Goal: Task Accomplishment & Management: Manage account settings

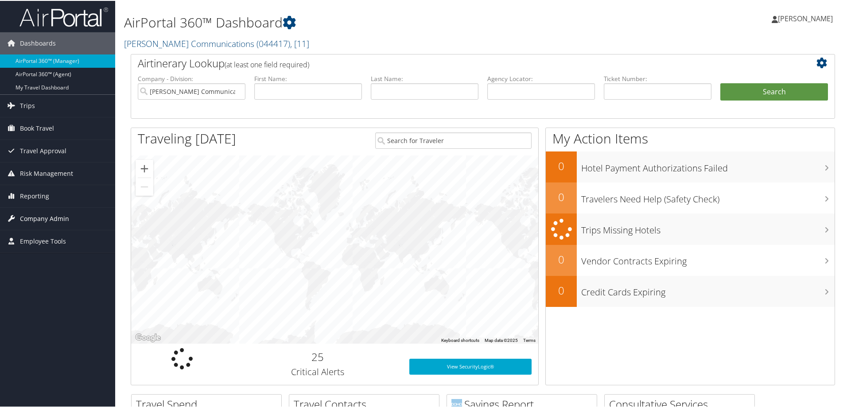
click at [43, 219] on span "Company Admin" at bounding box center [44, 218] width 49 height 22
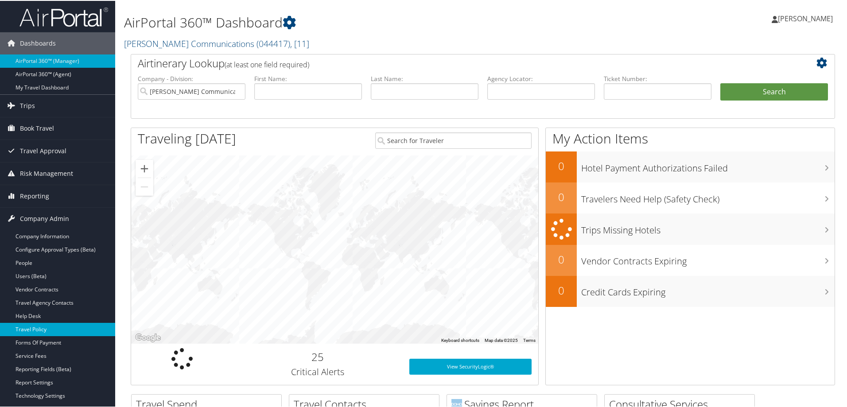
click at [43, 328] on link "Travel Policy" at bounding box center [57, 328] width 115 height 13
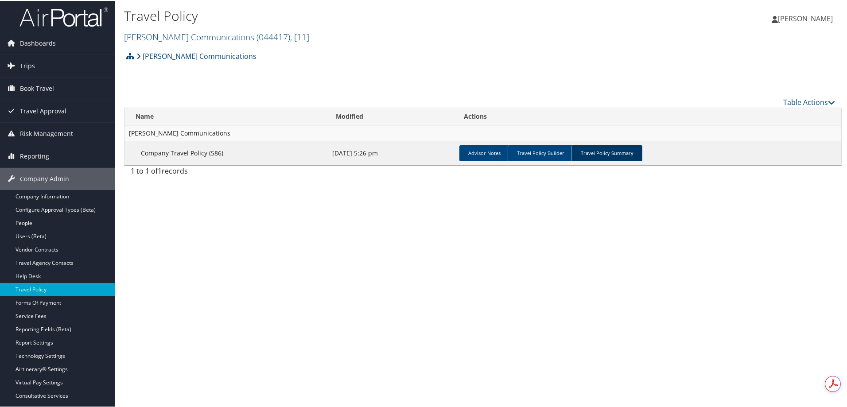
click at [598, 153] on link "Travel Policy Summary" at bounding box center [606, 152] width 71 height 16
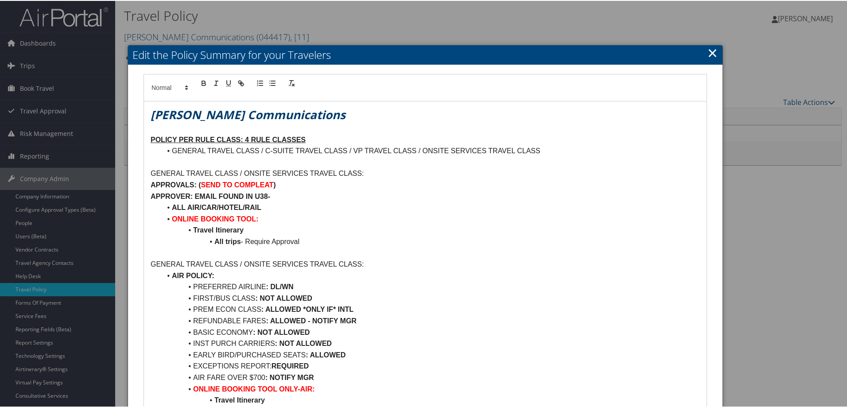
click at [707, 50] on link "×" at bounding box center [712, 52] width 10 height 18
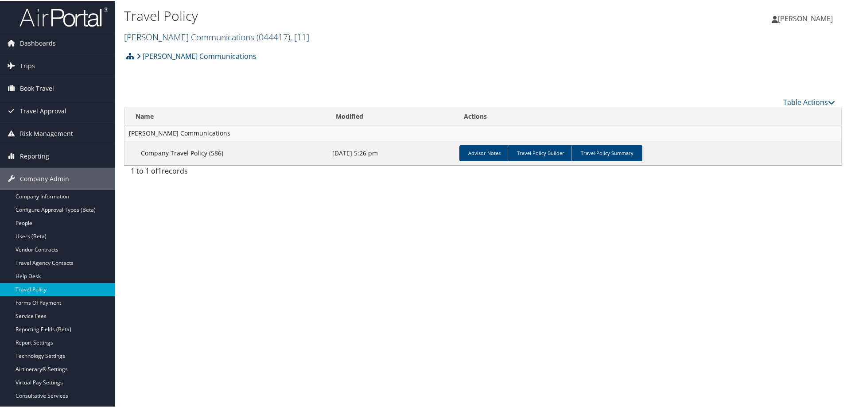
click at [169, 32] on link "Sorenson Communications ( 044417 ) , [ 11 ]" at bounding box center [216, 36] width 185 height 12
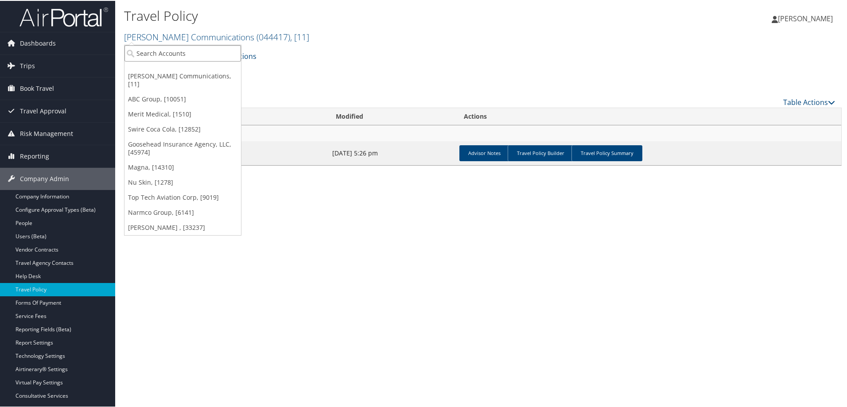
click at [163, 53] on input "search" at bounding box center [182, 52] width 116 height 16
click at [418, 51] on div "Sorenson Communications Account Structure Sorenson Communications (044417) ACTI…" at bounding box center [482, 58] width 717 height 24
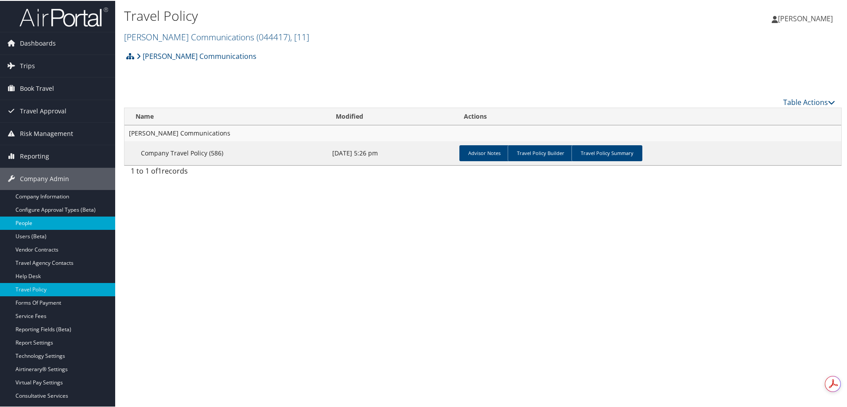
click at [38, 223] on link "People" at bounding box center [57, 222] width 115 height 13
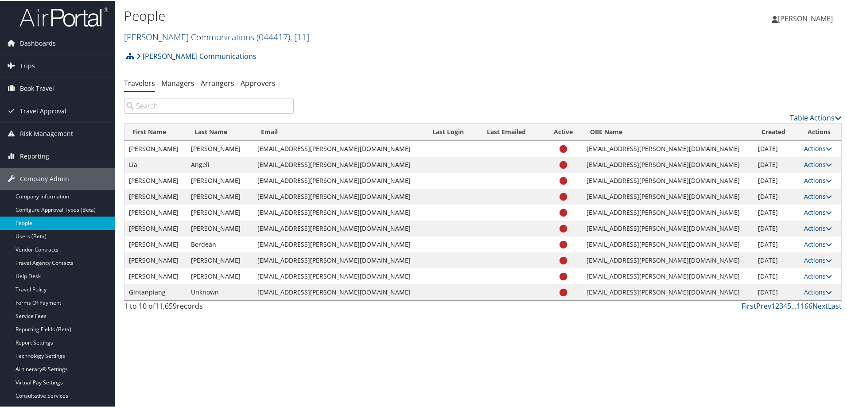
click at [187, 35] on link "Sorenson Communications ( 044417 ) , [ 11 ]" at bounding box center [216, 36] width 185 height 12
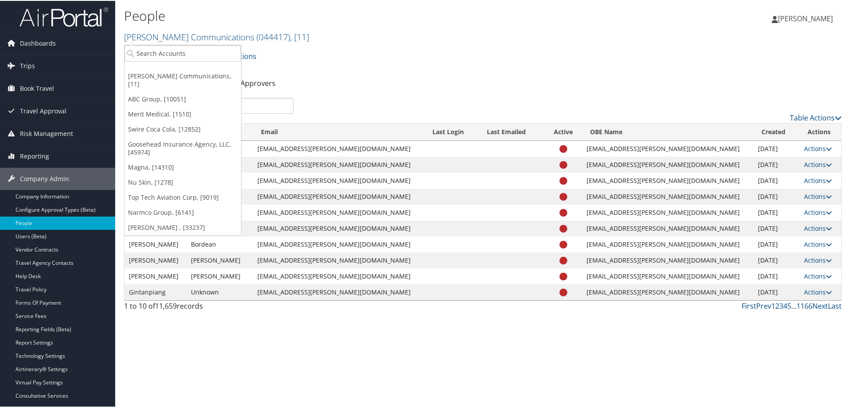
drag, startPoint x: 398, startPoint y: 27, endPoint x: 382, endPoint y: 28, distance: 16.0
click at [398, 27] on div "People Sorenson Communications ( 044417 ) , [ 11 ] Sorenson Communications ABC …" at bounding box center [363, 24] width 478 height 37
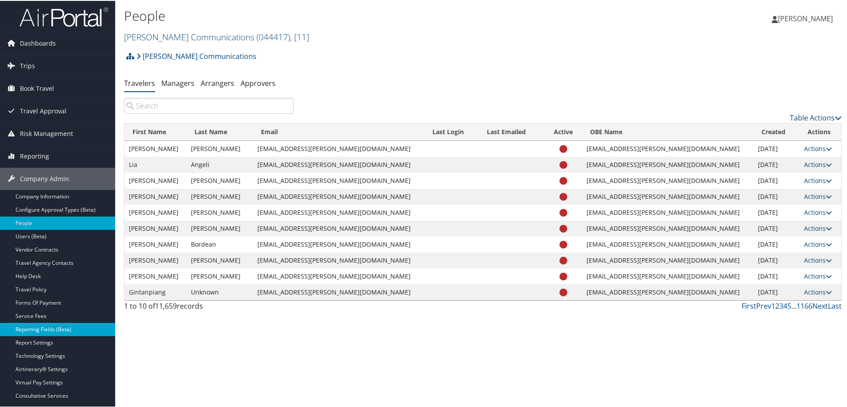
click at [46, 326] on link "Reporting Fields (Beta)" at bounding box center [57, 328] width 115 height 13
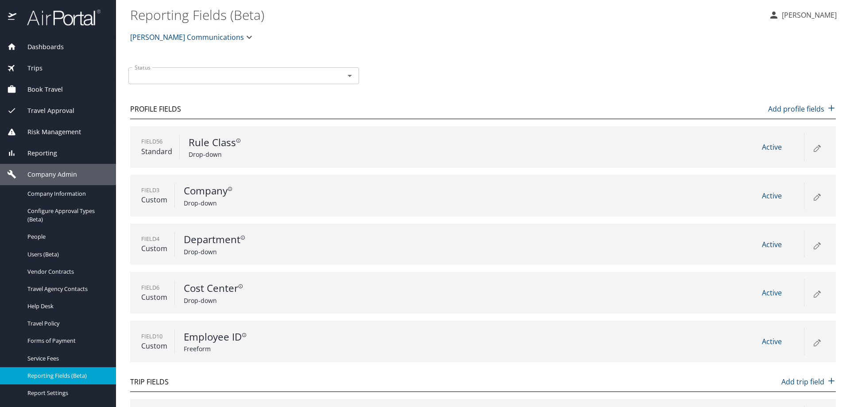
click at [154, 37] on span "[PERSON_NAME] Communications" at bounding box center [187, 37] width 114 height 12
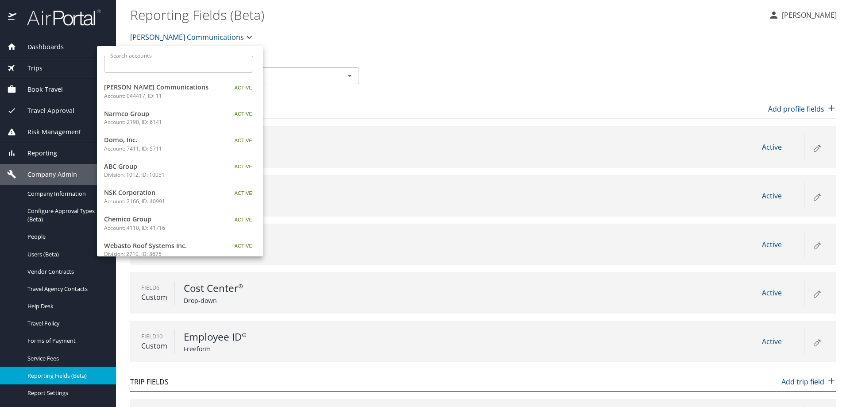
click at [142, 65] on input "Search accounts" at bounding box center [181, 64] width 143 height 17
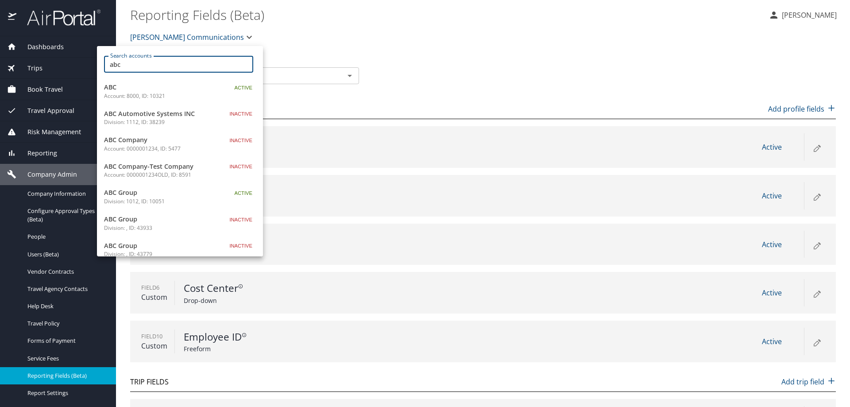
type input "abc"
click at [182, 93] on p "Account: 8000, ID: 10321" at bounding box center [159, 96] width 111 height 8
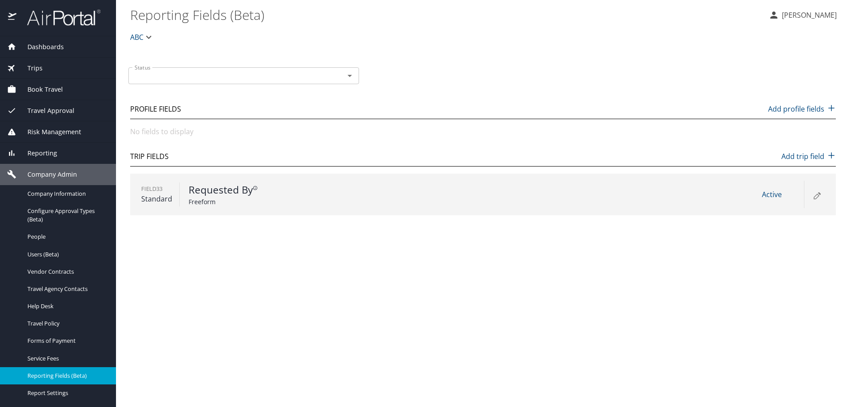
click at [139, 38] on span "ABC" at bounding box center [136, 37] width 13 height 12
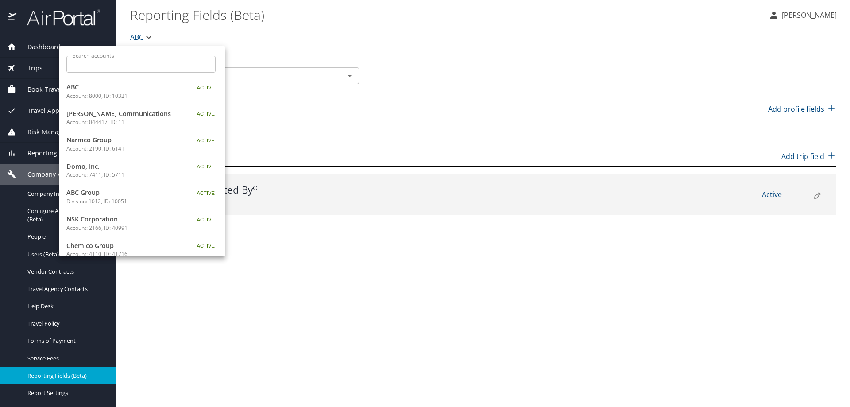
click at [155, 67] on input "Search accounts" at bounding box center [143, 64] width 143 height 17
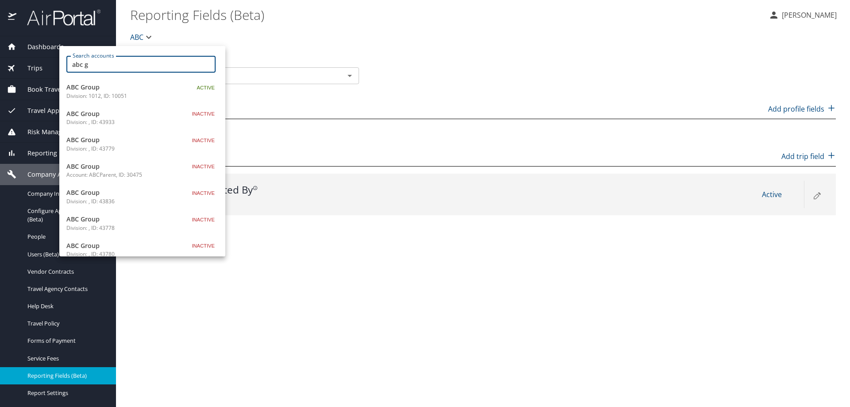
type input "abc g"
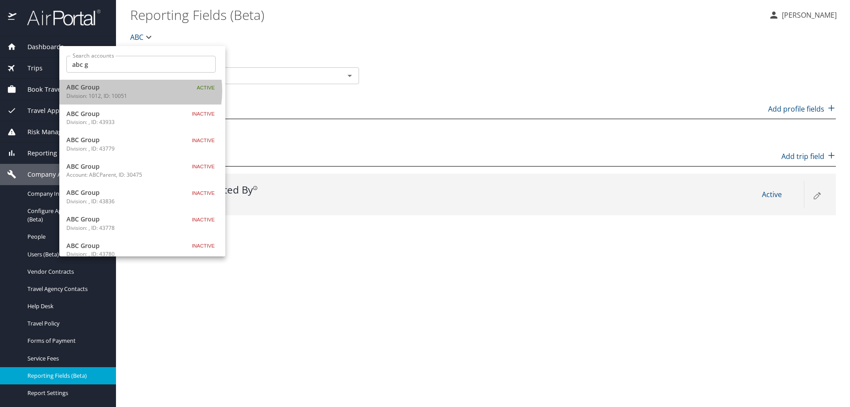
click at [129, 91] on span "ABC Group" at bounding box center [121, 87] width 111 height 10
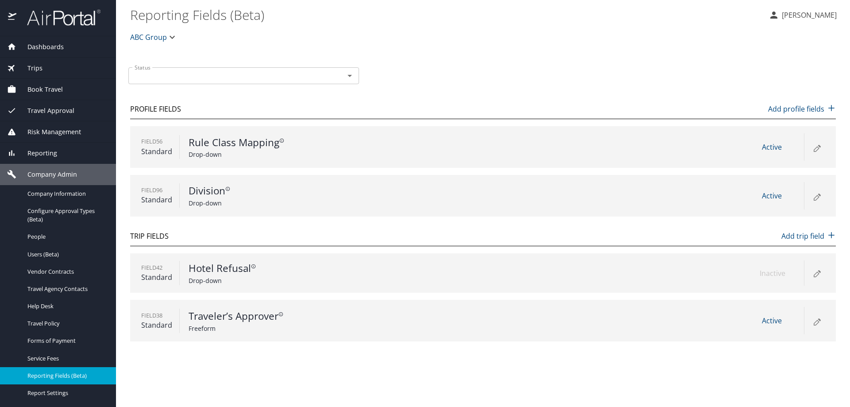
click at [818, 196] on icon at bounding box center [816, 197] width 5 height 5
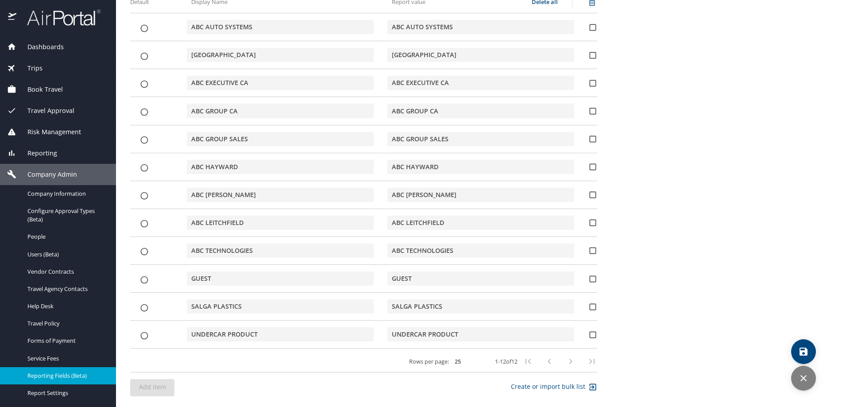
scroll to position [254, 0]
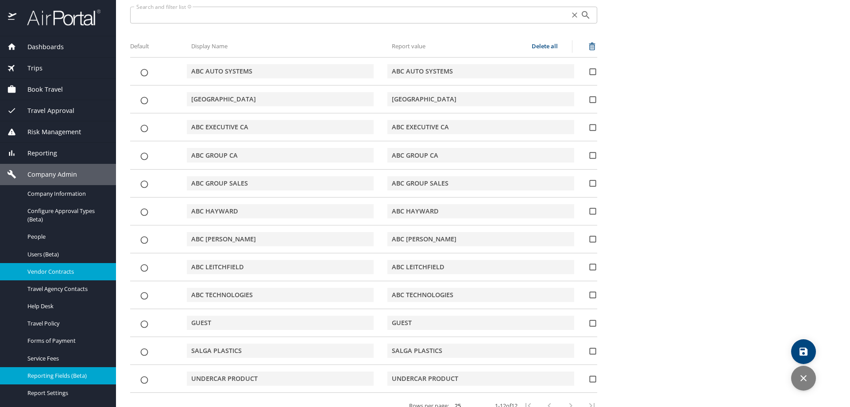
click at [53, 275] on span "Vendor Contracts" at bounding box center [66, 271] width 78 height 8
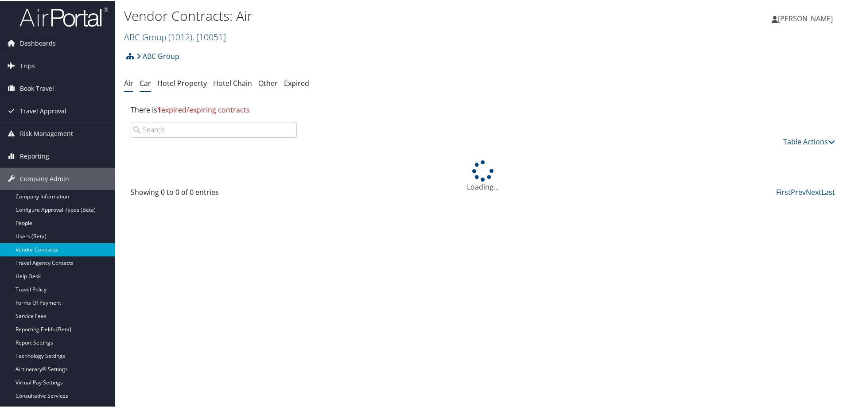
click at [147, 82] on link "Car" at bounding box center [145, 82] width 12 height 10
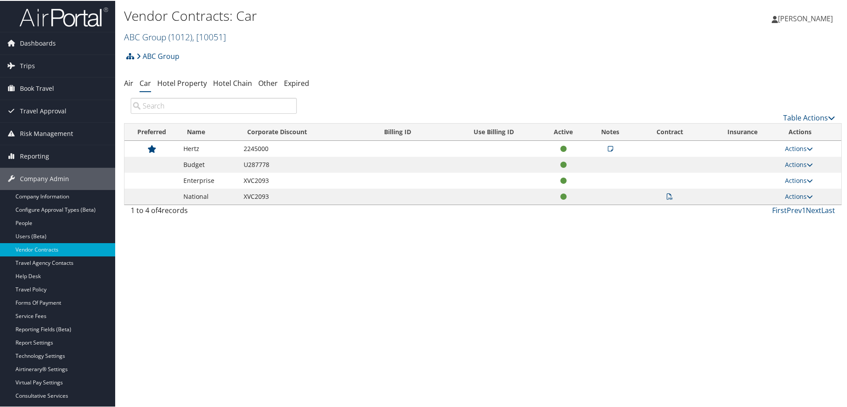
click at [162, 34] on link "ABC Group ( 1012 ) , [ 10051 ]" at bounding box center [175, 36] width 102 height 12
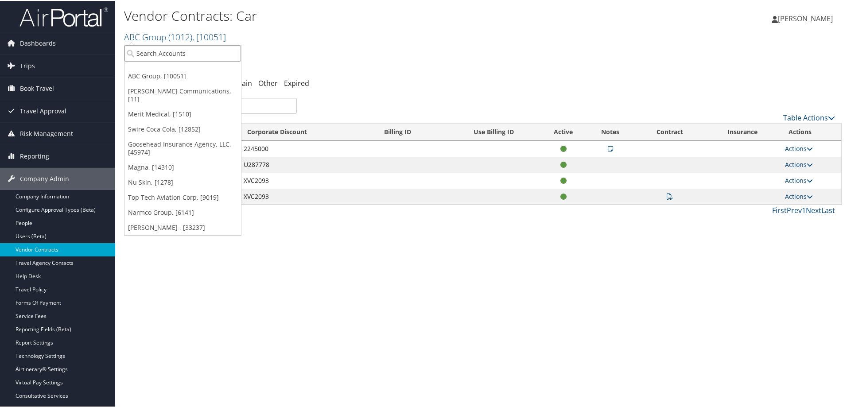
click at [162, 51] on input "search" at bounding box center [182, 52] width 116 height 16
click at [164, 85] on link "[PERSON_NAME] Communications, [11]" at bounding box center [182, 94] width 116 height 23
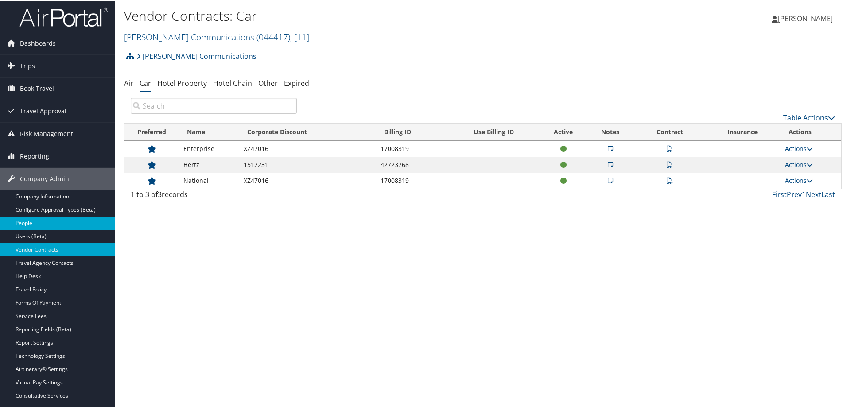
click at [35, 218] on link "People" at bounding box center [57, 222] width 115 height 13
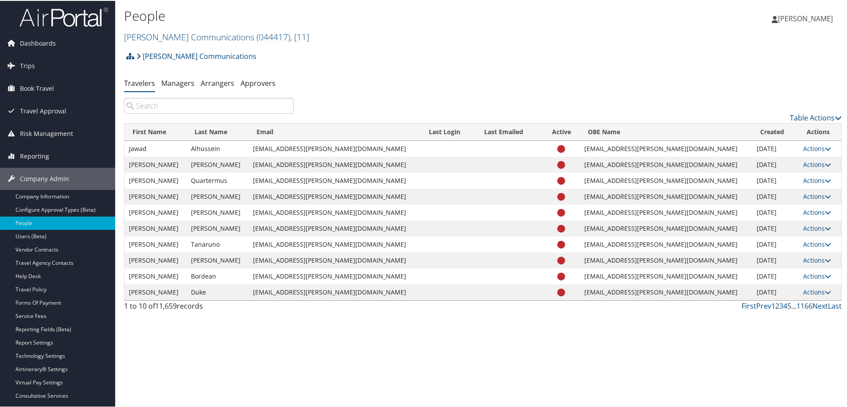
click at [194, 109] on input "search" at bounding box center [209, 105] width 170 height 16
paste input "hwhite1@sorenson.com"
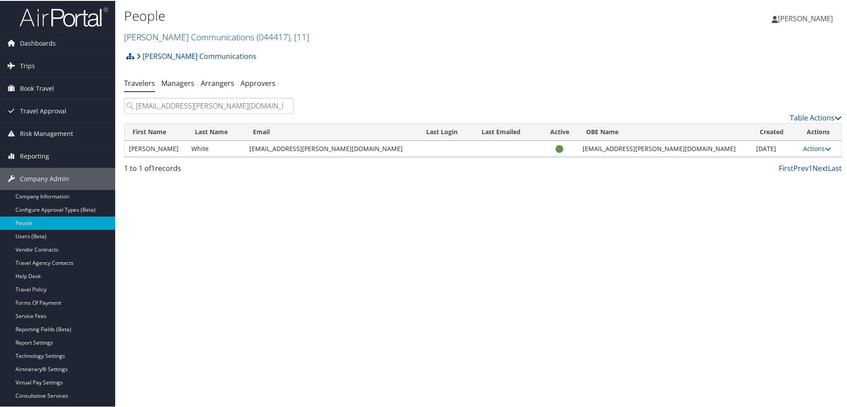
type input "hwhite1@sorenson.com"
click at [409, 53] on div "Sorenson Communications Account Structure Sorenson Communications (044417) ACTI…" at bounding box center [482, 58] width 717 height 24
click at [180, 81] on link "Managers" at bounding box center [177, 82] width 33 height 10
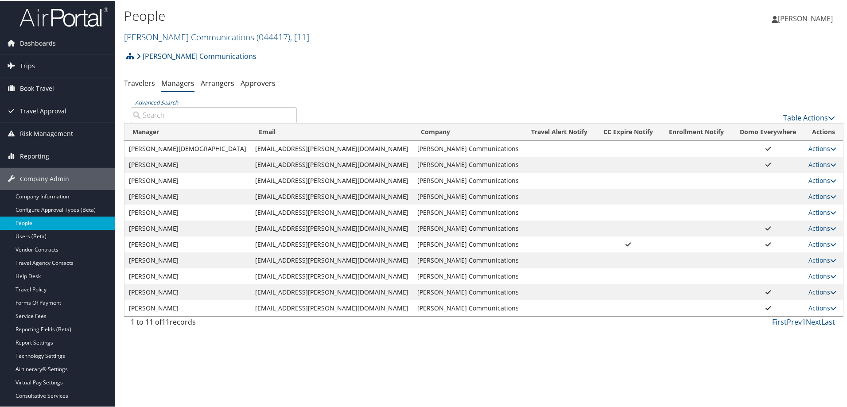
click at [808, 290] on link "Actions" at bounding box center [822, 291] width 28 height 8
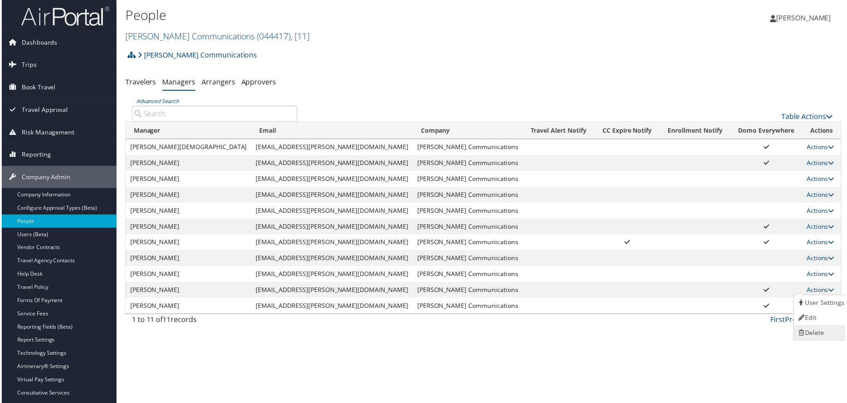
click at [815, 334] on link "Delete" at bounding box center [822, 334] width 54 height 15
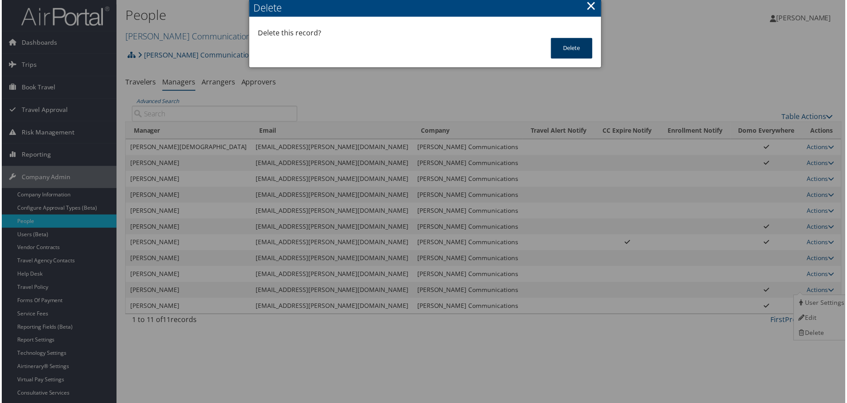
click at [576, 46] on button "Delete" at bounding box center [572, 48] width 42 height 21
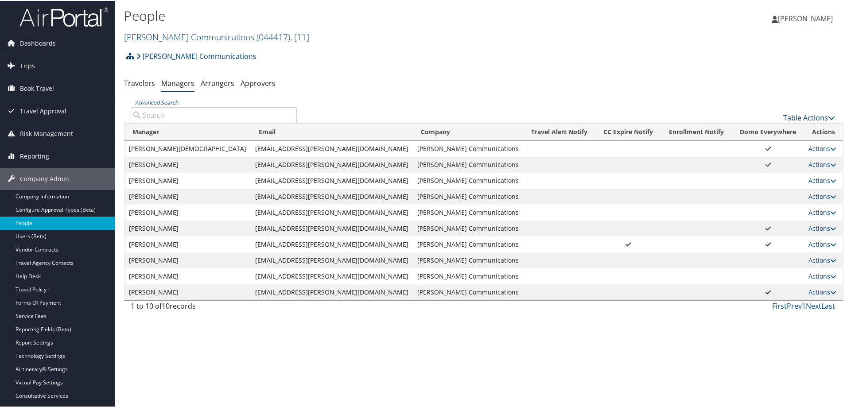
click at [804, 114] on link "Table Actions" at bounding box center [809, 117] width 52 height 10
click at [746, 128] on link "Add New Travel Manager" at bounding box center [779, 130] width 116 height 15
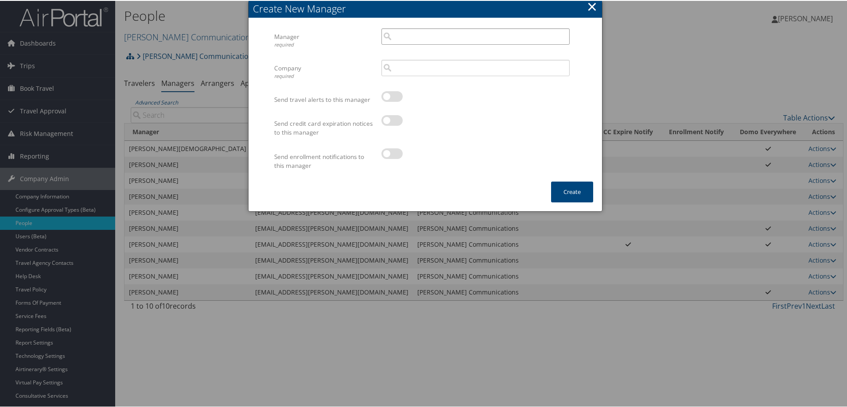
click at [391, 33] on input "search" at bounding box center [475, 35] width 188 height 16
paste input "[EMAIL_ADDRESS][PERSON_NAME][DOMAIN_NAME]"
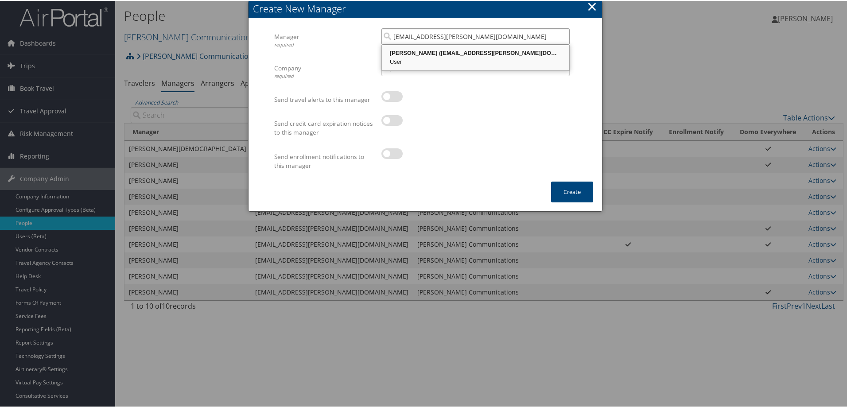
click at [433, 51] on div "Heidi White (hwhite1@sorenson.com)" at bounding box center [475, 52] width 185 height 9
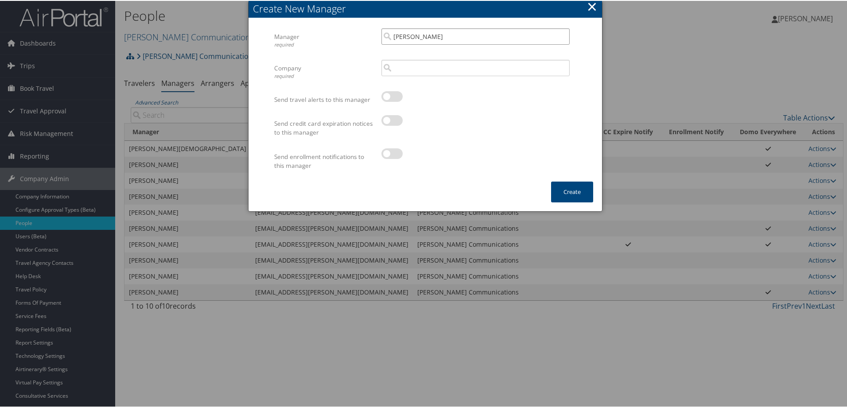
type input "Heidi White"
click at [427, 71] on input "search" at bounding box center [475, 67] width 188 height 16
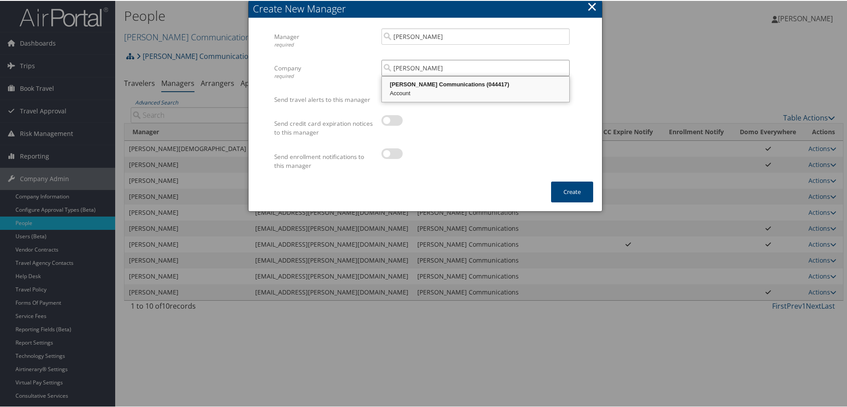
click at [437, 81] on div "Sorenson Communications (044417)" at bounding box center [475, 83] width 185 height 9
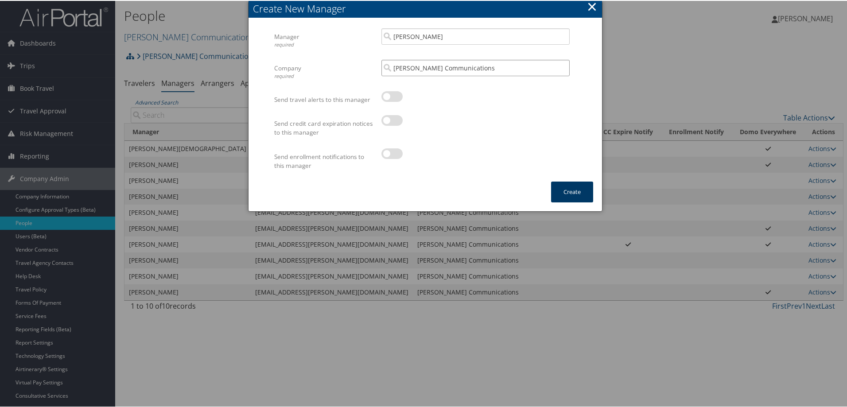
type input "[PERSON_NAME] Communications"
click at [558, 186] on button "Create" at bounding box center [572, 191] width 42 height 21
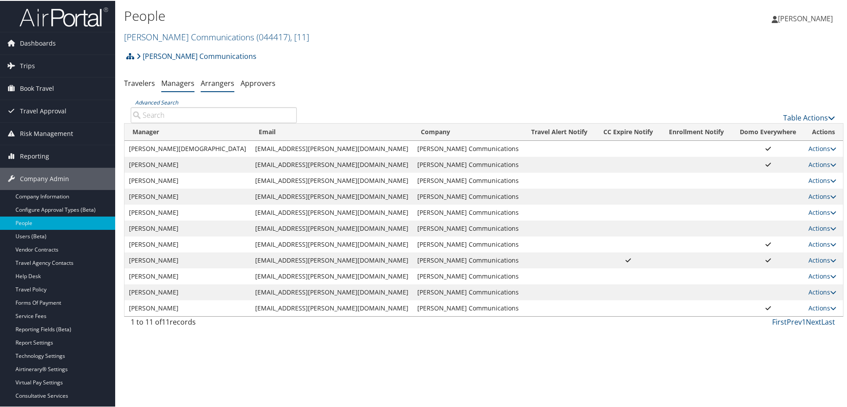
click at [220, 79] on link "Arrangers" at bounding box center [218, 82] width 34 height 10
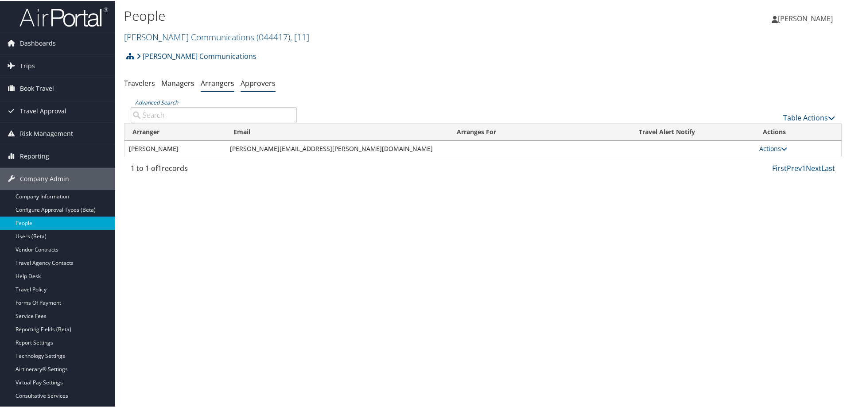
click at [259, 81] on link "Approvers" at bounding box center [257, 82] width 35 height 10
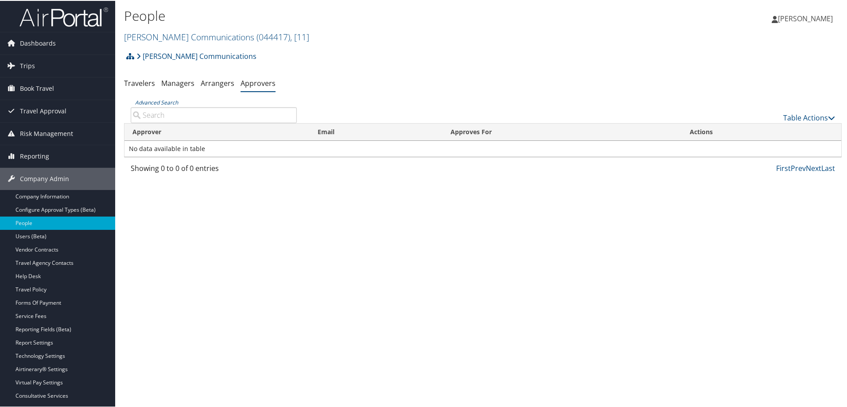
click at [335, 61] on div "[PERSON_NAME] Communications Account Structure [PERSON_NAME] Communications (04…" at bounding box center [482, 58] width 717 height 24
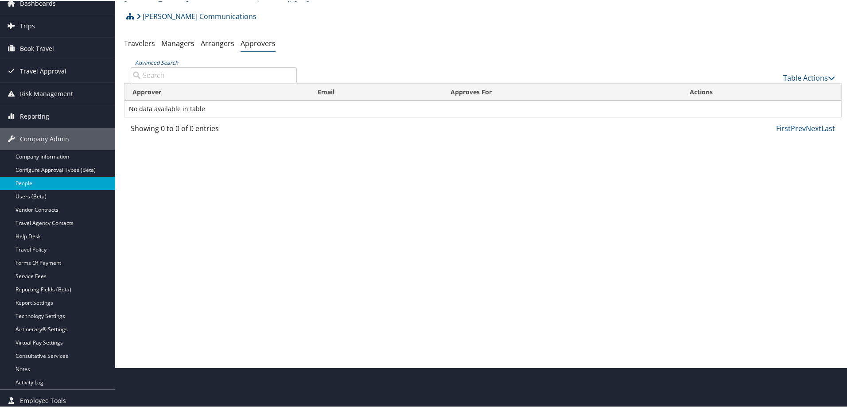
scroll to position [44, 0]
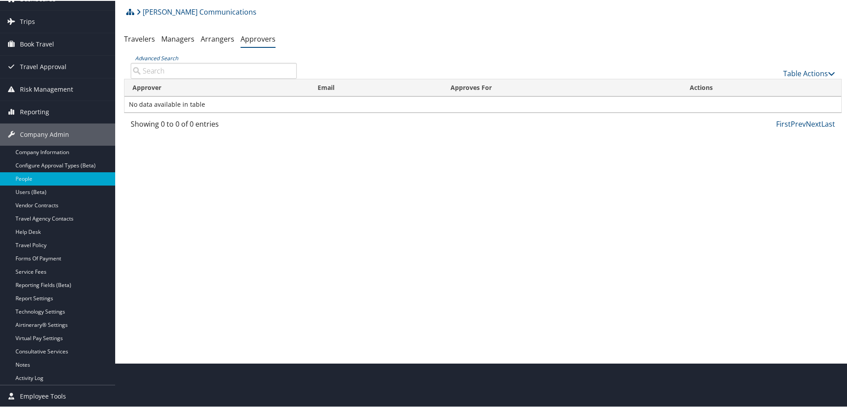
click at [432, 66] on div "Table Actions" at bounding box center [572, 65] width 538 height 25
click at [388, 38] on ul "Travelers Managers Arrangers Approvers" at bounding box center [482, 39] width 717 height 16
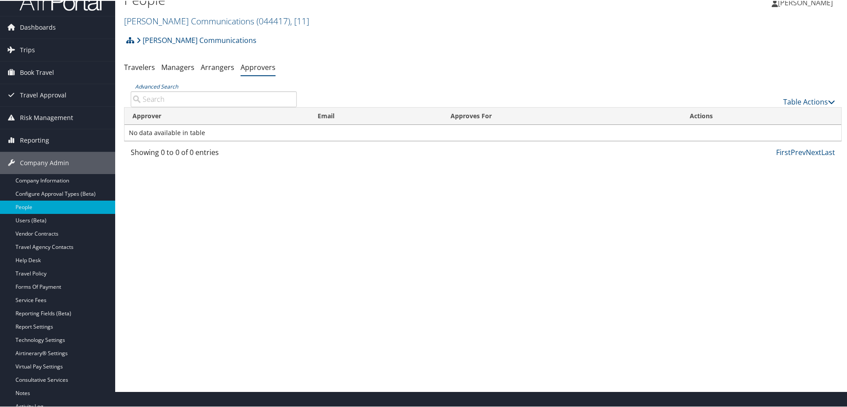
scroll to position [0, 0]
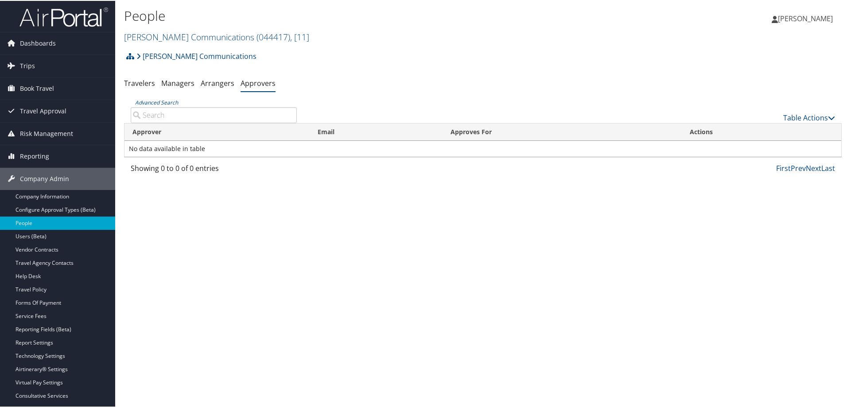
click at [387, 50] on div "Sorenson Communications Account Structure Sorenson Communications (044417) ACTI…" at bounding box center [482, 58] width 717 height 24
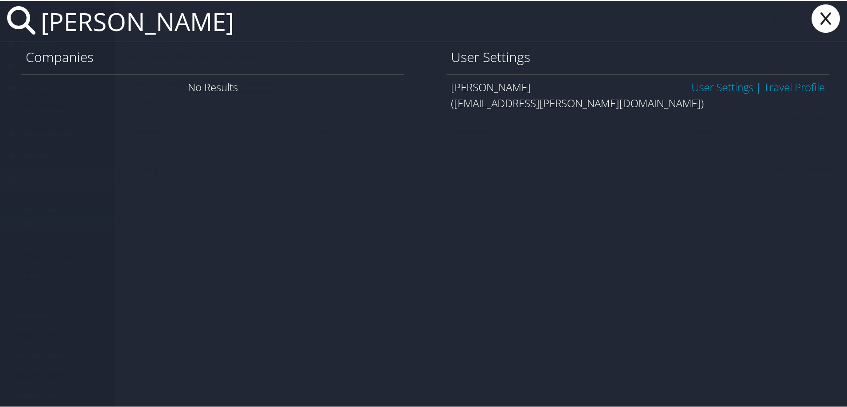
type input "teri percy"
click at [723, 87] on link "User Settings" at bounding box center [722, 86] width 62 height 15
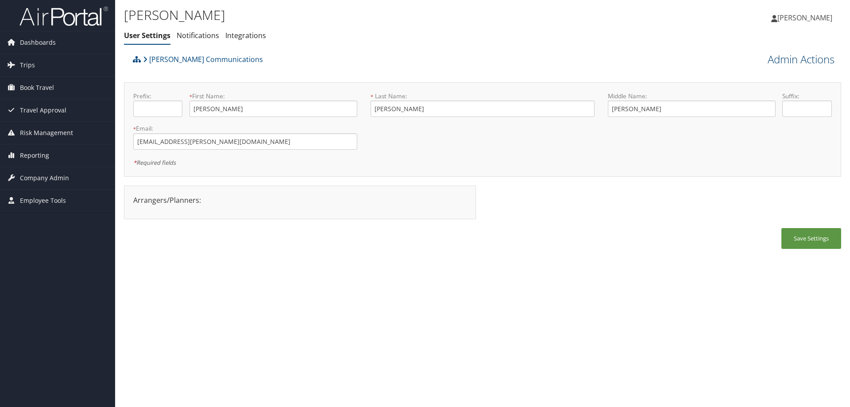
click at [773, 56] on link "Admin Actions" at bounding box center [801, 59] width 67 height 15
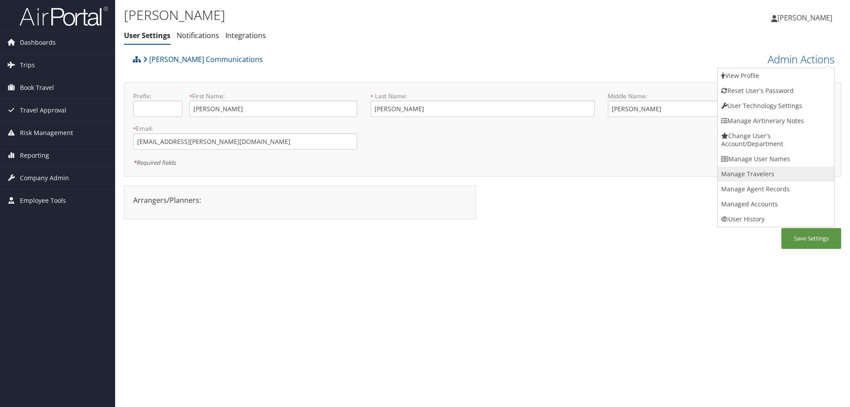
click at [743, 170] on link "Manage Travelers" at bounding box center [776, 173] width 116 height 15
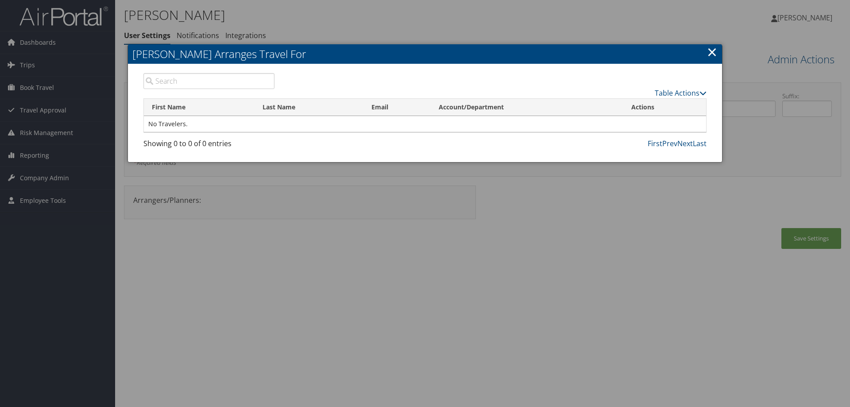
click at [709, 49] on link "×" at bounding box center [712, 52] width 10 height 18
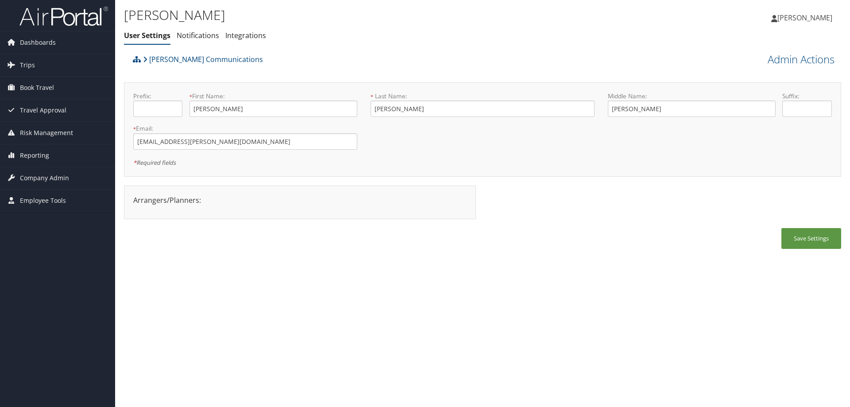
click at [801, 17] on span "[PERSON_NAME]" at bounding box center [804, 18] width 55 height 10
click at [755, 157] on link "Sign Out" at bounding box center [782, 159] width 99 height 15
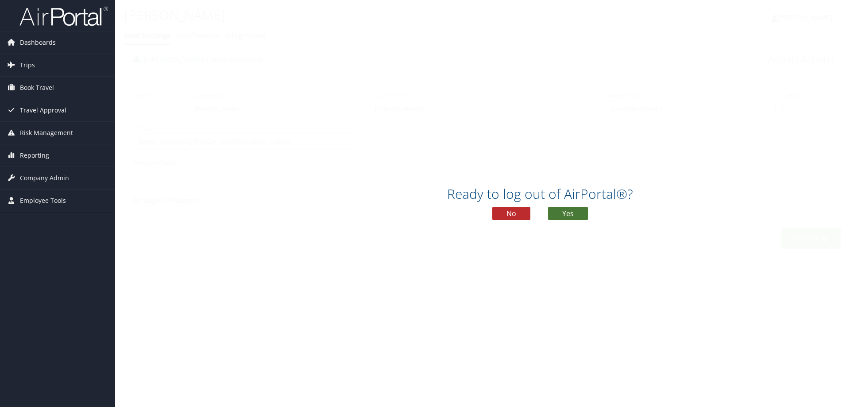
click at [565, 215] on button "Yes" at bounding box center [568, 213] width 40 height 13
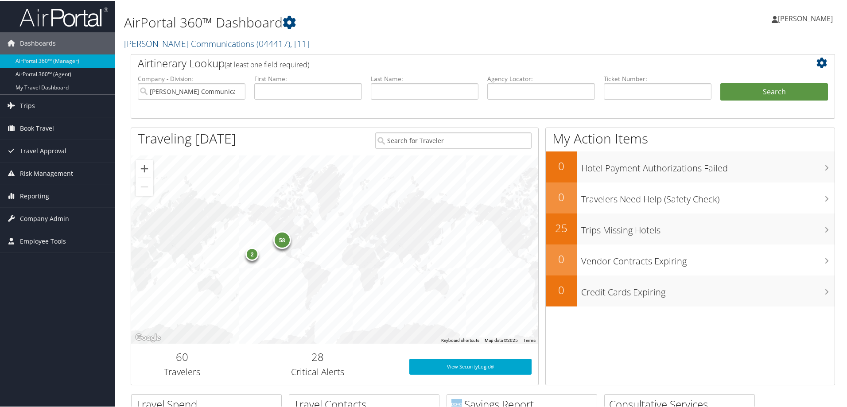
click at [782, 17] on span "[PERSON_NAME]" at bounding box center [804, 18] width 55 height 10
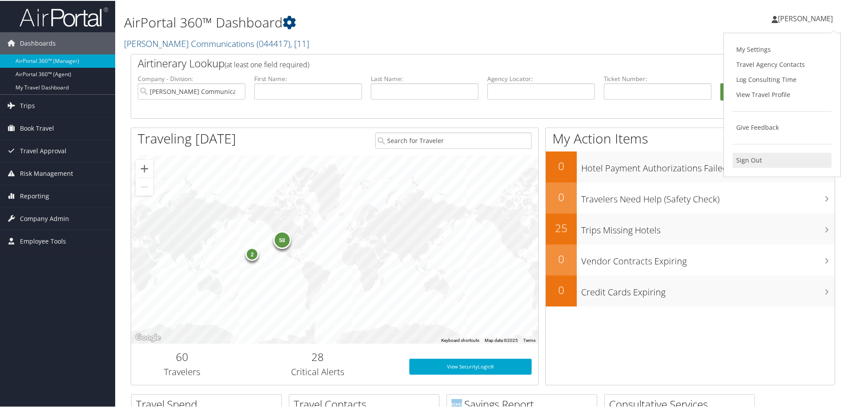
click at [750, 157] on link "Sign Out" at bounding box center [781, 159] width 99 height 15
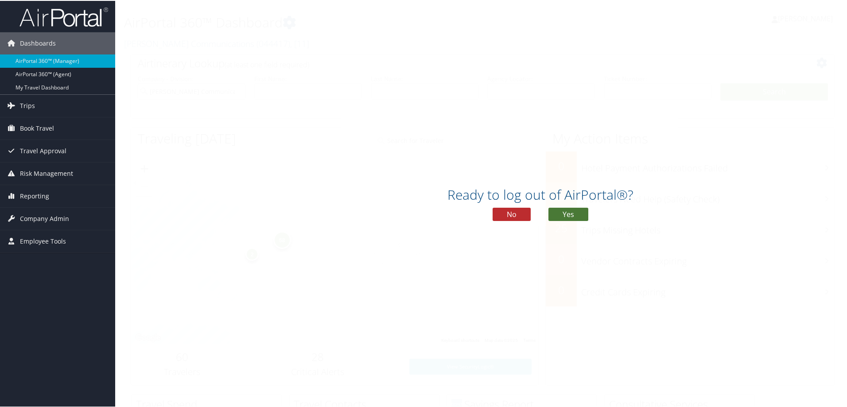
click at [570, 215] on button "Yes" at bounding box center [568, 213] width 40 height 13
